Goal: Task Accomplishment & Management: Manage account settings

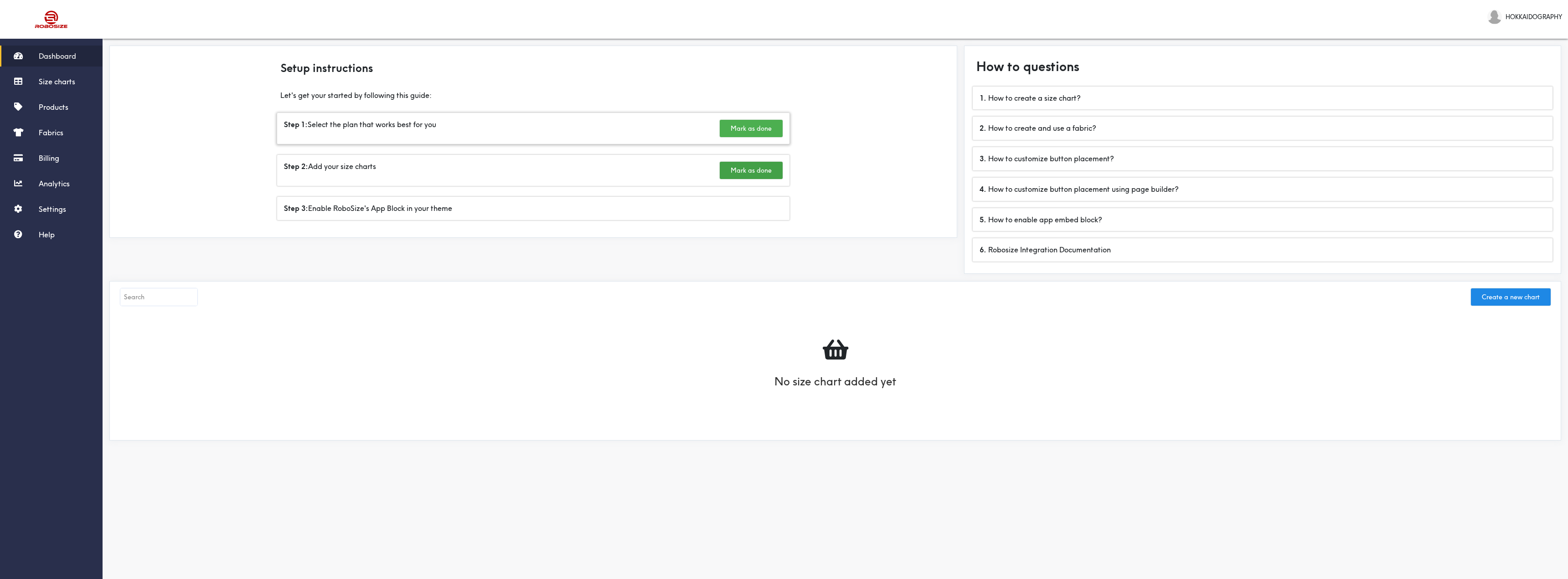
click at [760, 126] on button "Mark as done" at bounding box center [751, 128] width 63 height 17
click at [779, 126] on span at bounding box center [779, 123] width 8 height 7
